Goal: Task Accomplishment & Management: Manage account settings

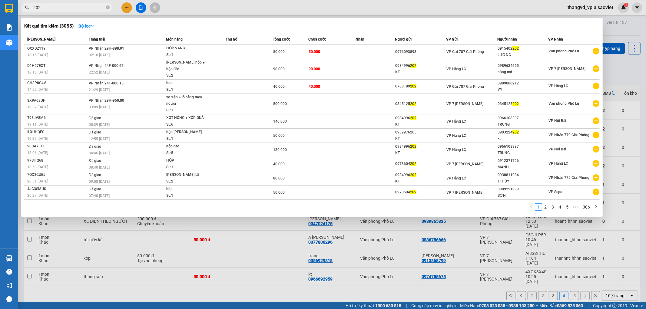
type input "202"
click at [597, 5] on div at bounding box center [323, 154] width 646 height 309
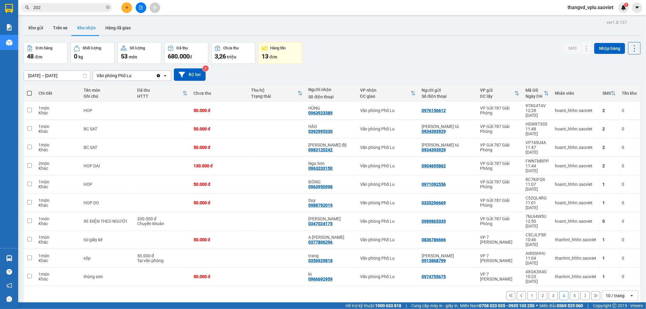
click at [595, 8] on span "thangvd_vplu.saoviet" at bounding box center [590, 8] width 55 height 8
click at [594, 15] on span "Đăng xuất" at bounding box center [593, 18] width 43 height 7
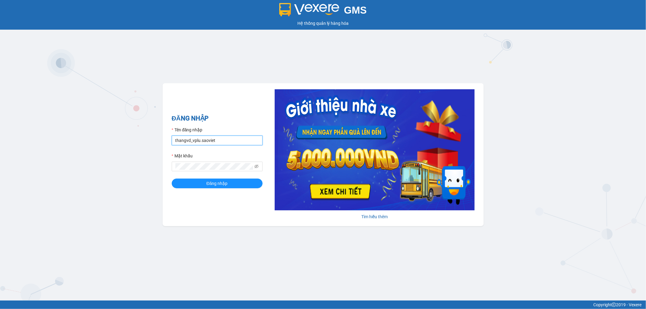
click at [228, 138] on input "thangvd_vplu.saoviet" at bounding box center [217, 141] width 91 height 10
type input "nhungltn_bvlu.saoviet"
click at [179, 186] on button "Đăng nhập" at bounding box center [217, 184] width 91 height 10
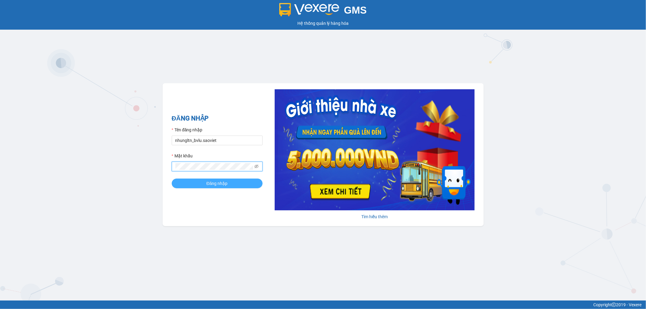
click at [187, 186] on button "Đăng nhập" at bounding box center [217, 184] width 91 height 10
